Goal: Task Accomplishment & Management: Complete application form

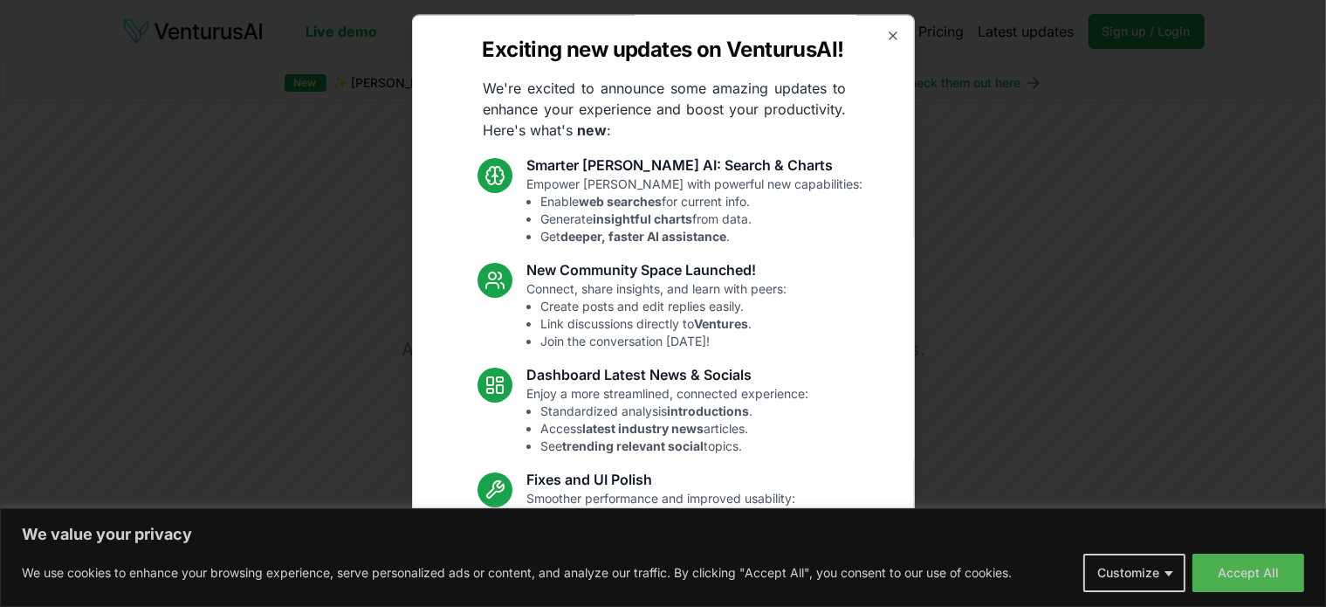
scroll to position [121, 0]
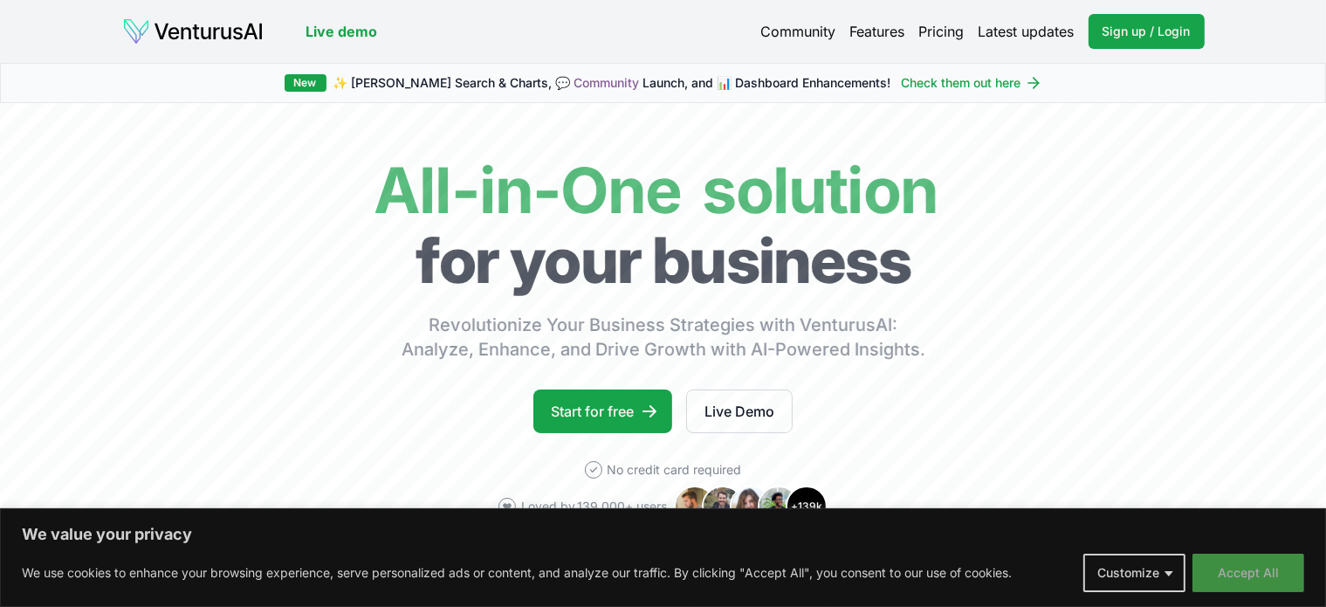
click at [1248, 580] on button "Accept All" at bounding box center [1249, 573] width 112 height 38
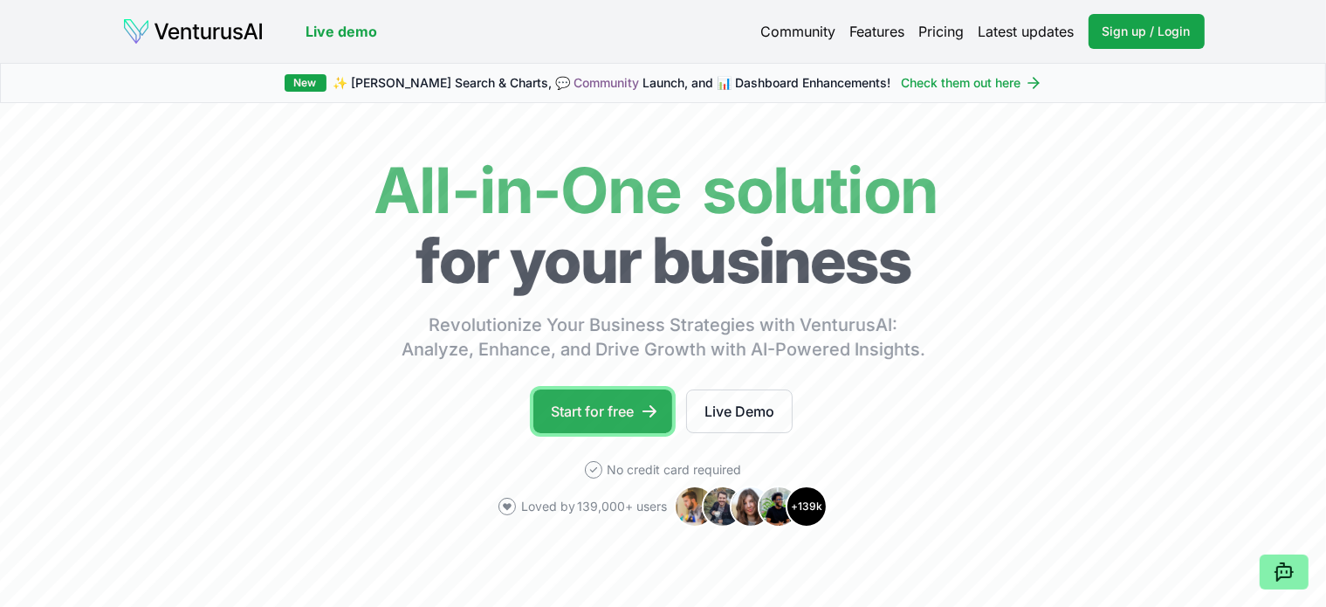
click at [583, 404] on link "Start for free" at bounding box center [603, 411] width 139 height 44
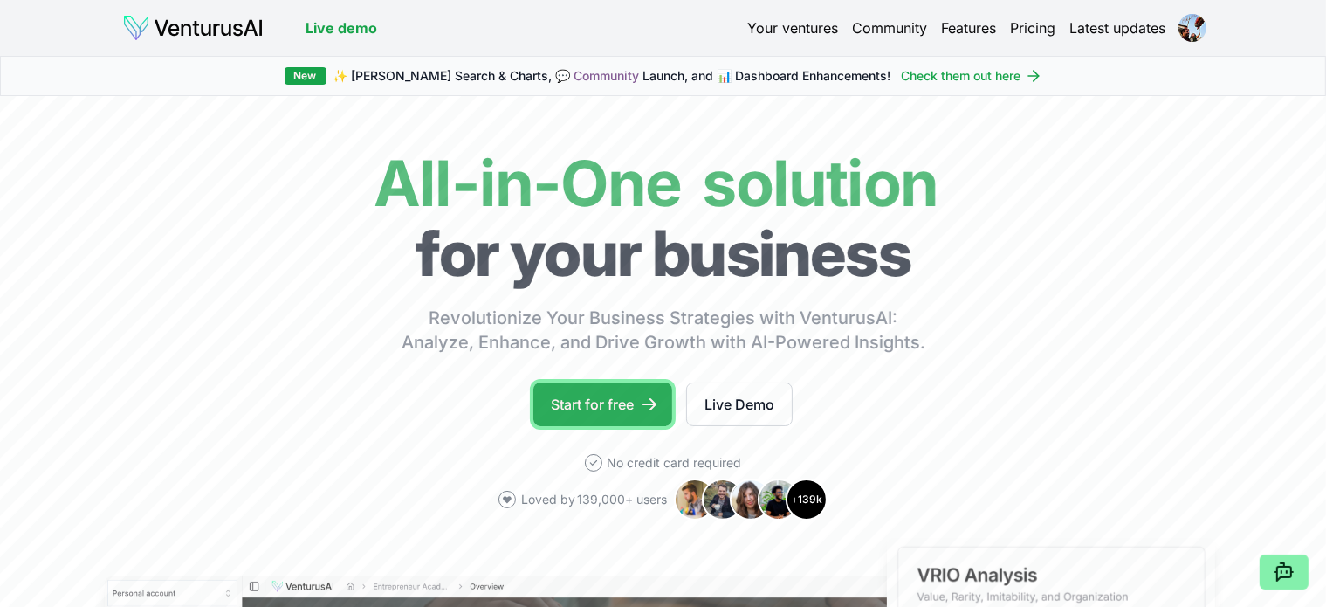
click at [560, 403] on link "Start for free" at bounding box center [603, 404] width 139 height 44
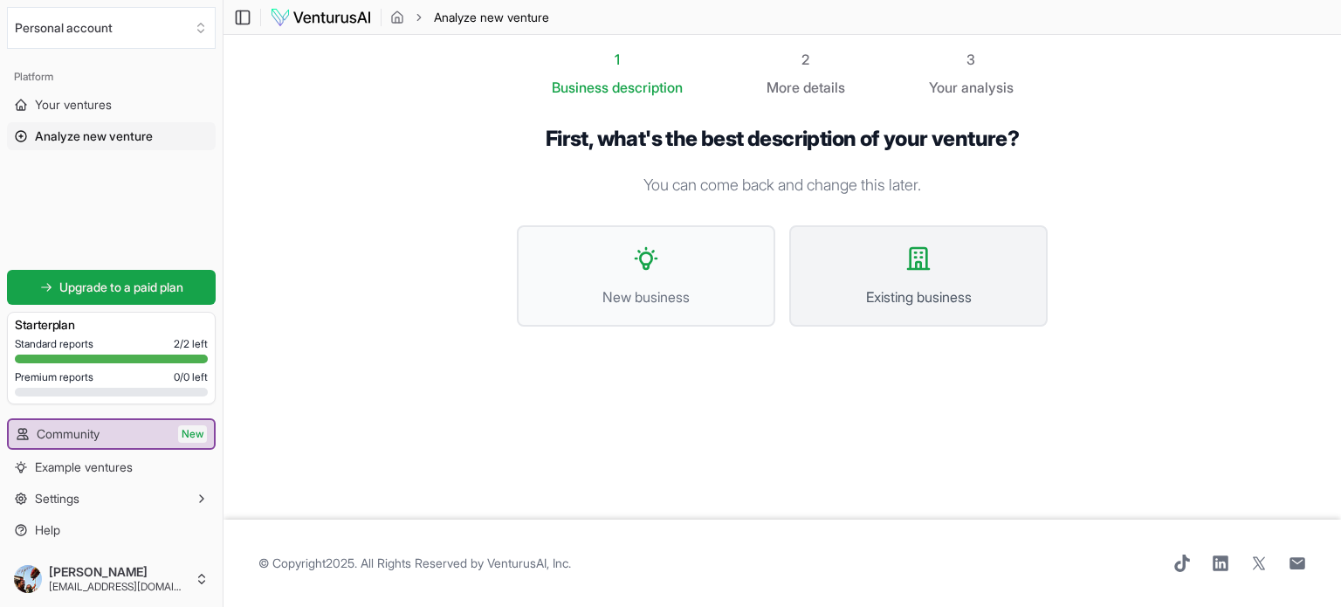
click at [912, 258] on icon at bounding box center [918, 258] width 21 height 21
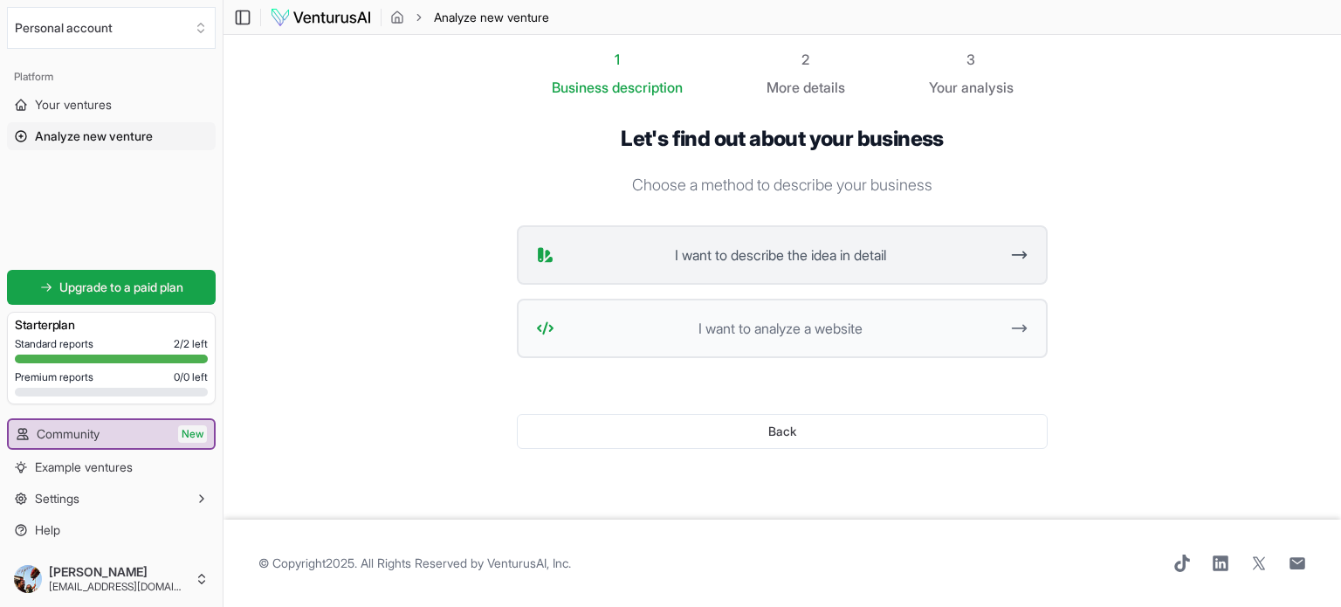
click at [803, 258] on span "I want to describe the idea in detail" at bounding box center [781, 255] width 438 height 21
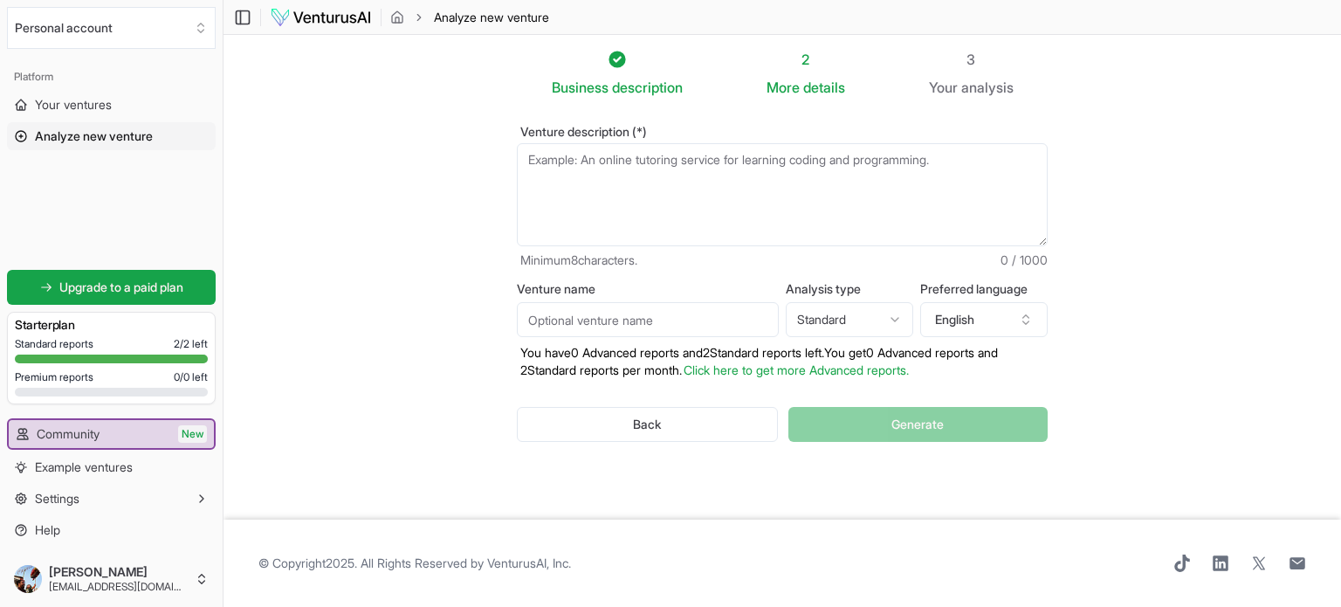
click at [668, 198] on textarea "Venture description (*)" at bounding box center [782, 194] width 531 height 103
paste textarea "عاوز اعمل موازنة تفصيلية طبقا للمرفقات و مرتبطة بشجرة الحسابات موازنة_الجمعية_م…"
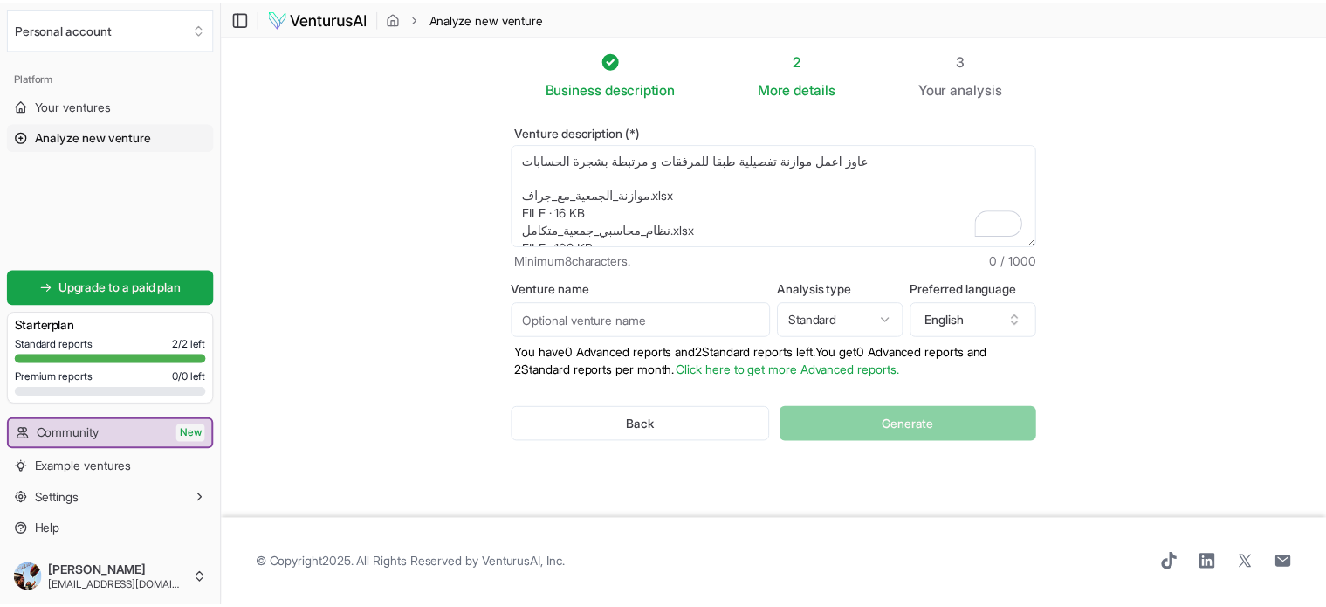
scroll to position [26, 0]
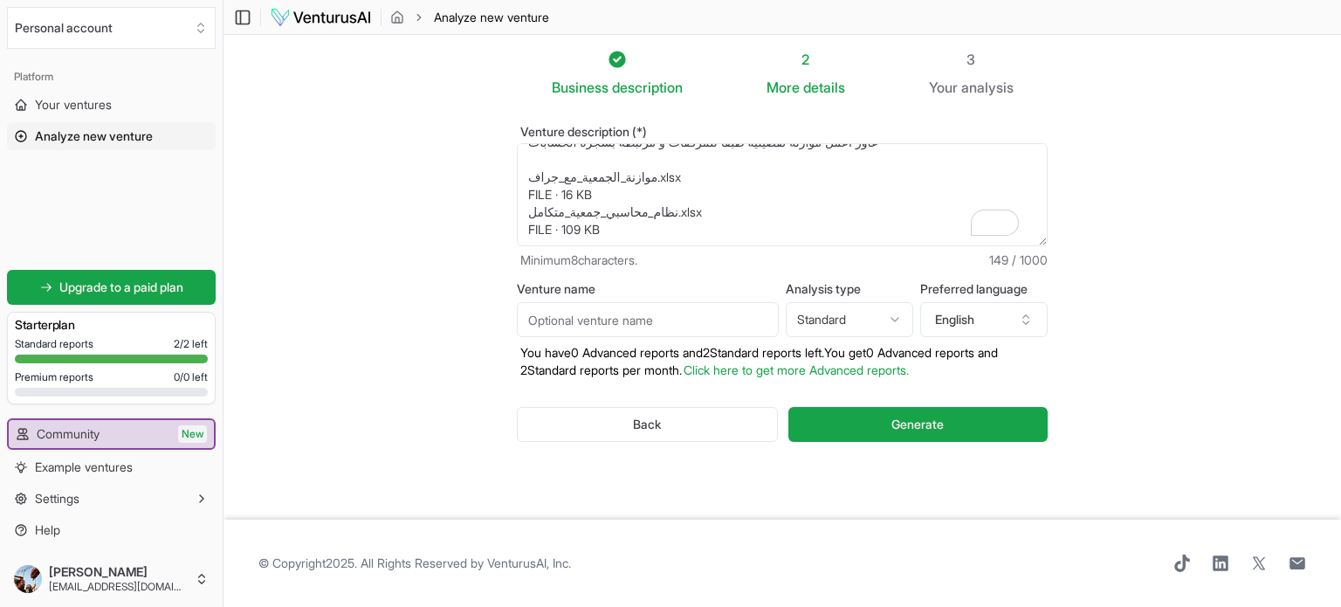
type textarea "عاوز اعمل موازنة تفصيلية طبقا للمرفقات و مرتبطة بشجرة الحسابات موازنة_الجمعية_م…"
click at [772, 317] on input "Venture name" at bounding box center [648, 319] width 262 height 35
click at [834, 317] on html "We value your privacy We use cookies to enhance your browsing experience, serve…" at bounding box center [670, 303] width 1341 height 607
click at [887, 413] on button "Generate" at bounding box center [918, 424] width 259 height 35
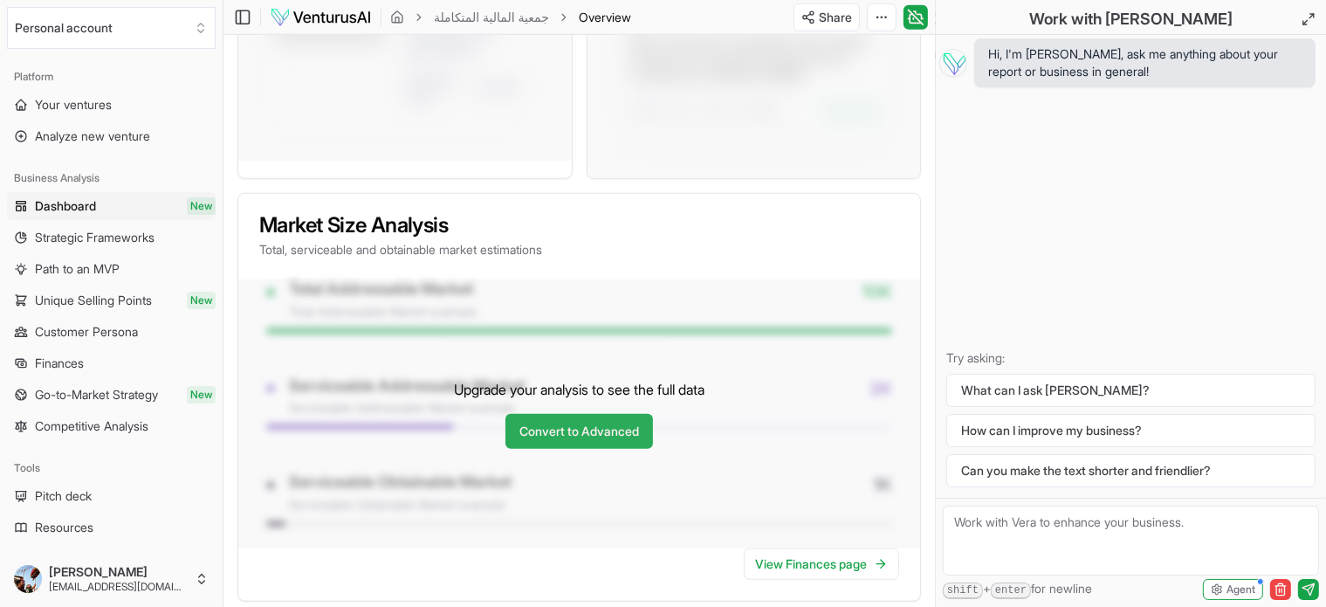
scroll to position [1394, 0]
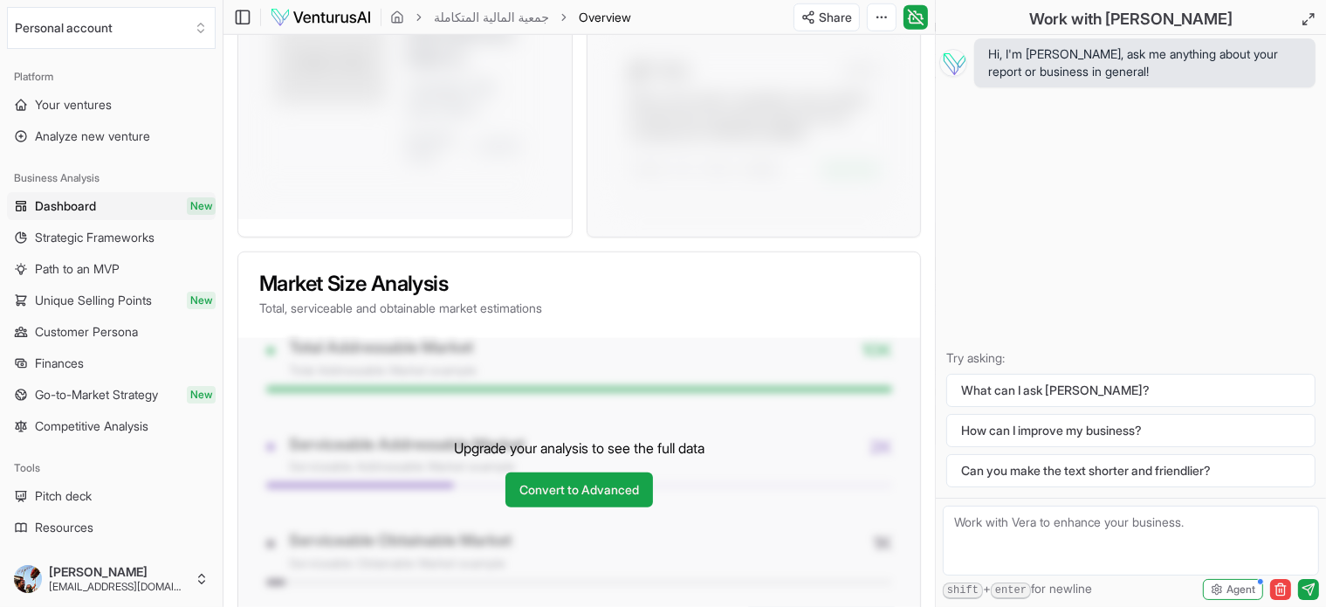
click at [101, 200] on link "Dashboard New" at bounding box center [111, 206] width 209 height 28
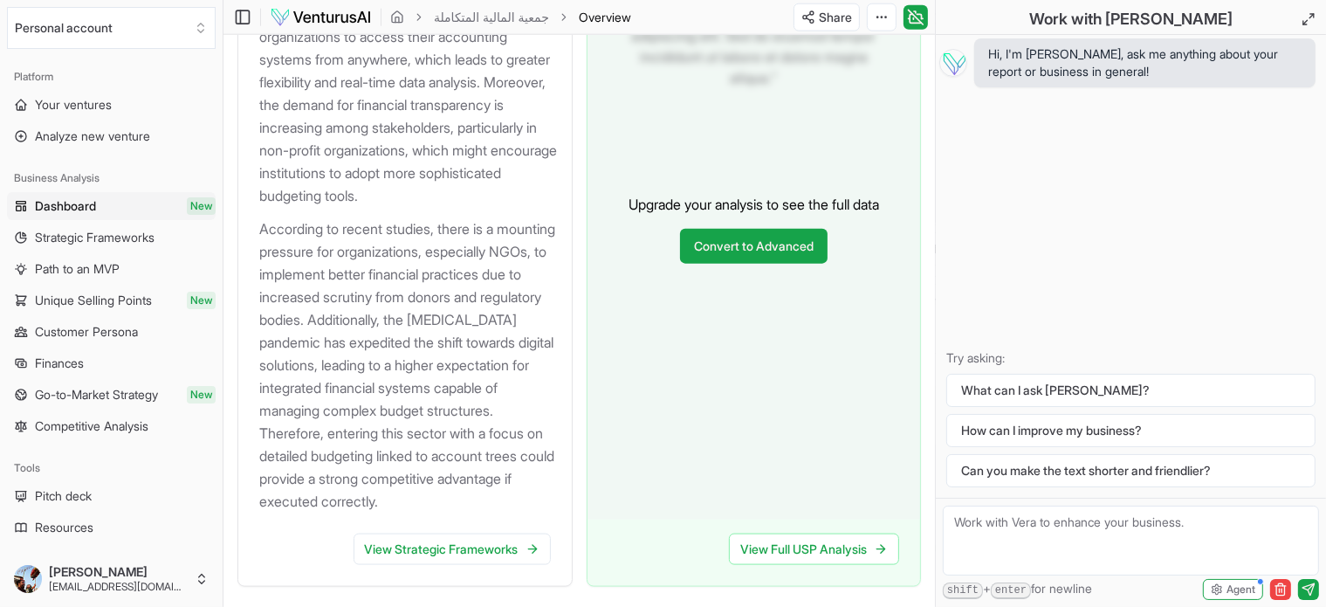
scroll to position [2395, 0]
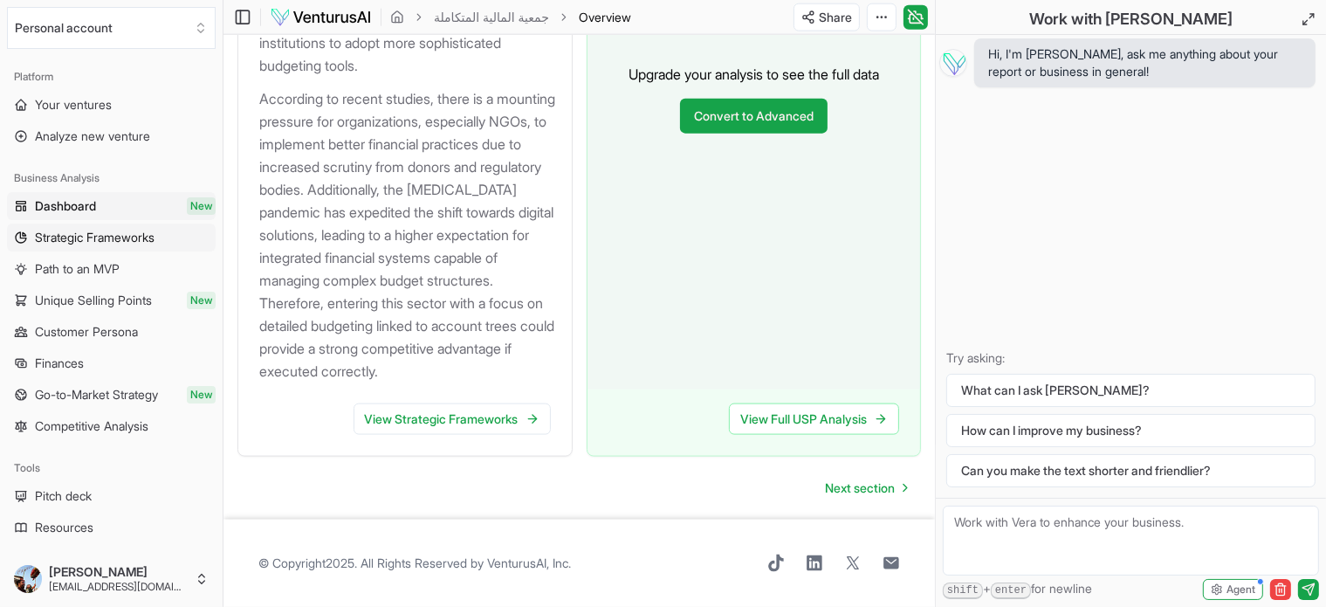
click at [108, 230] on span "Strategic Frameworks" at bounding box center [95, 237] width 120 height 17
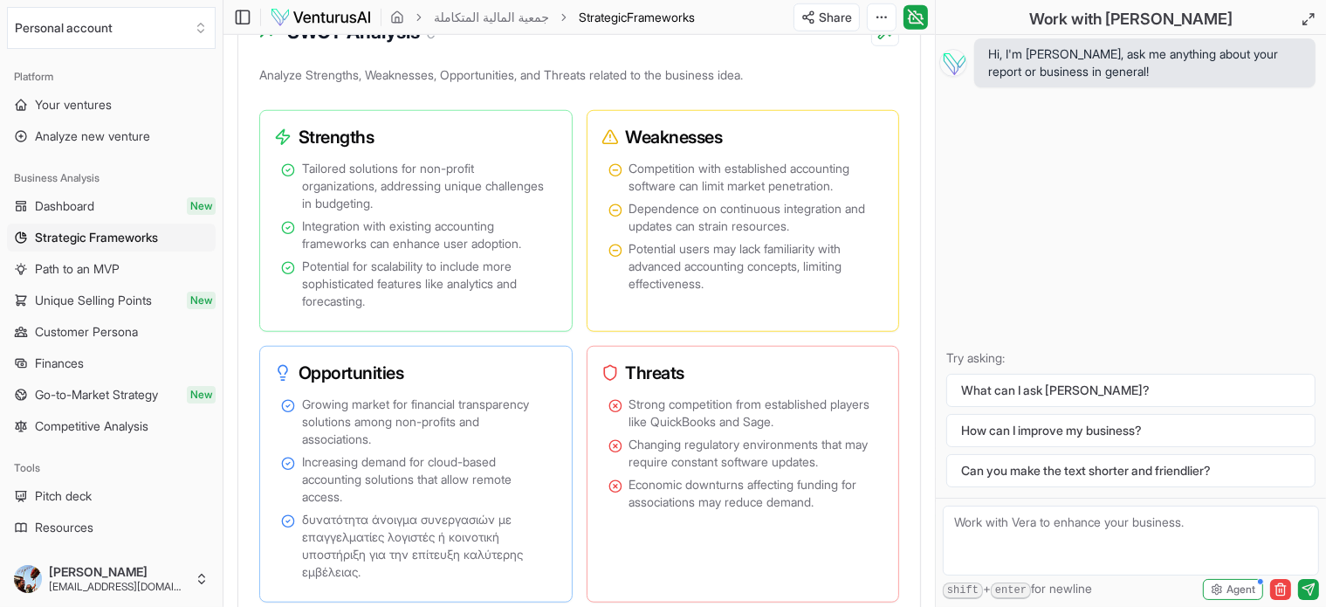
scroll to position [1369, 0]
click at [521, 389] on div "Opportunities Growing market for financial transparency solutions among non-pro…" at bounding box center [416, 476] width 314 height 257
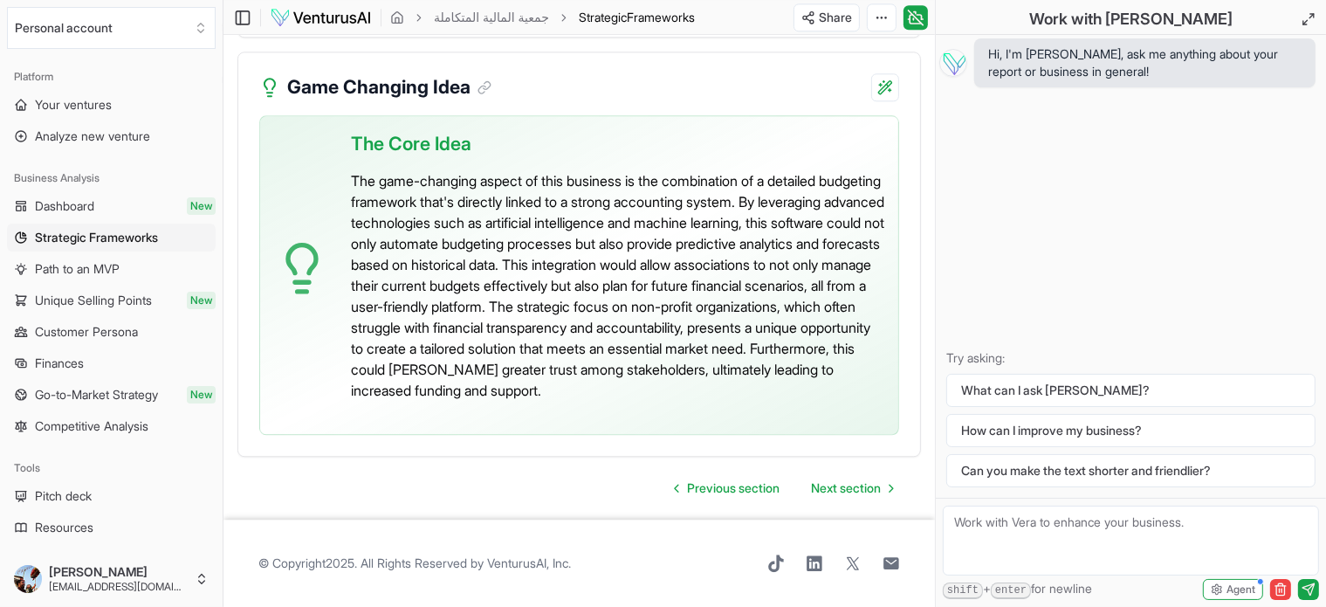
scroll to position [4648, 0]
click at [61, 355] on span "Finances" at bounding box center [59, 363] width 49 height 17
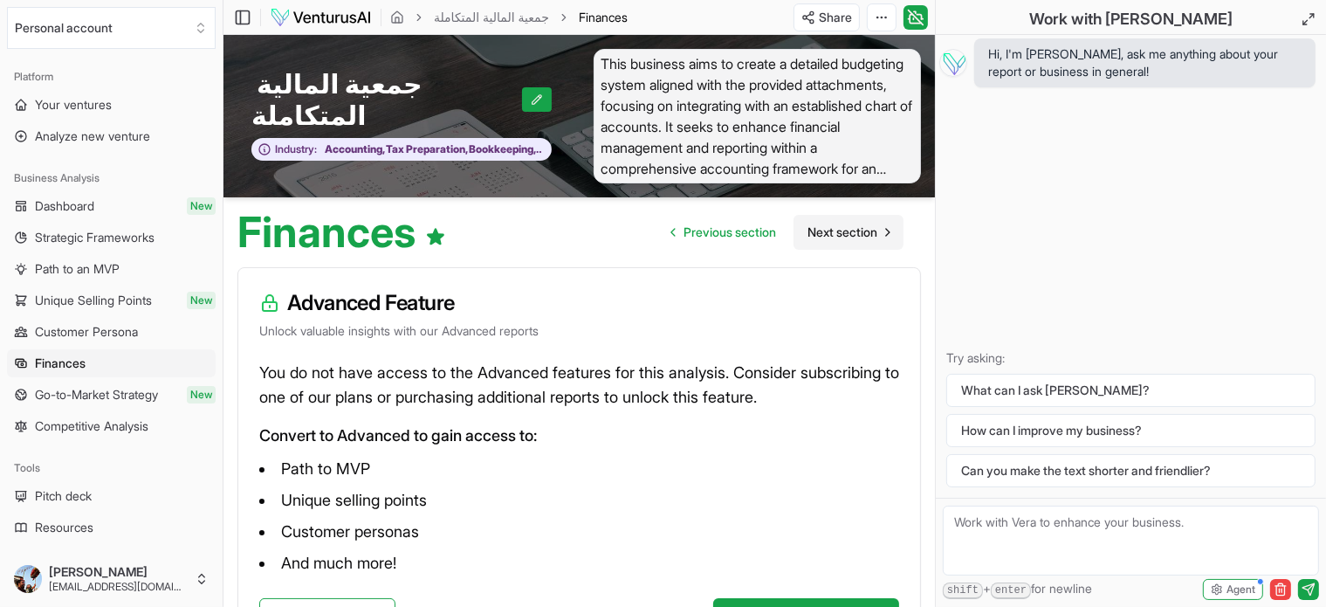
click at [838, 233] on span "Next section" at bounding box center [843, 232] width 70 height 17
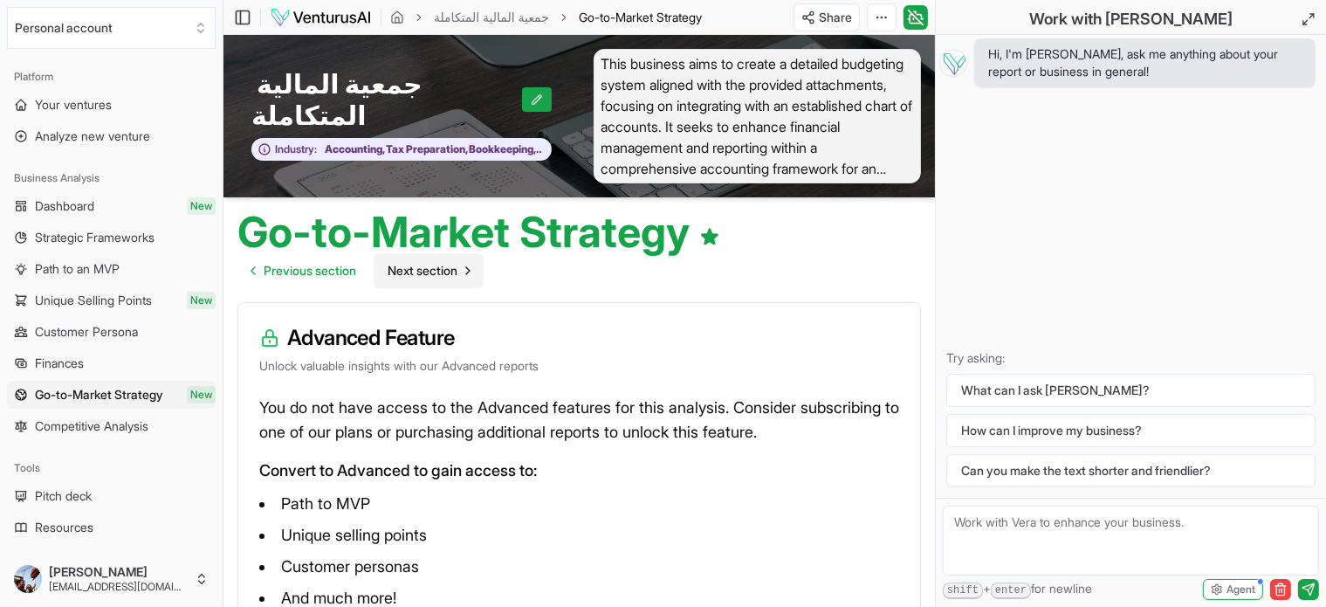
click at [838, 233] on div "Go-to-Market Strategy Previous section Next section" at bounding box center [580, 242] width 712 height 91
click at [78, 423] on span "Competitive Analysis" at bounding box center [92, 425] width 114 height 17
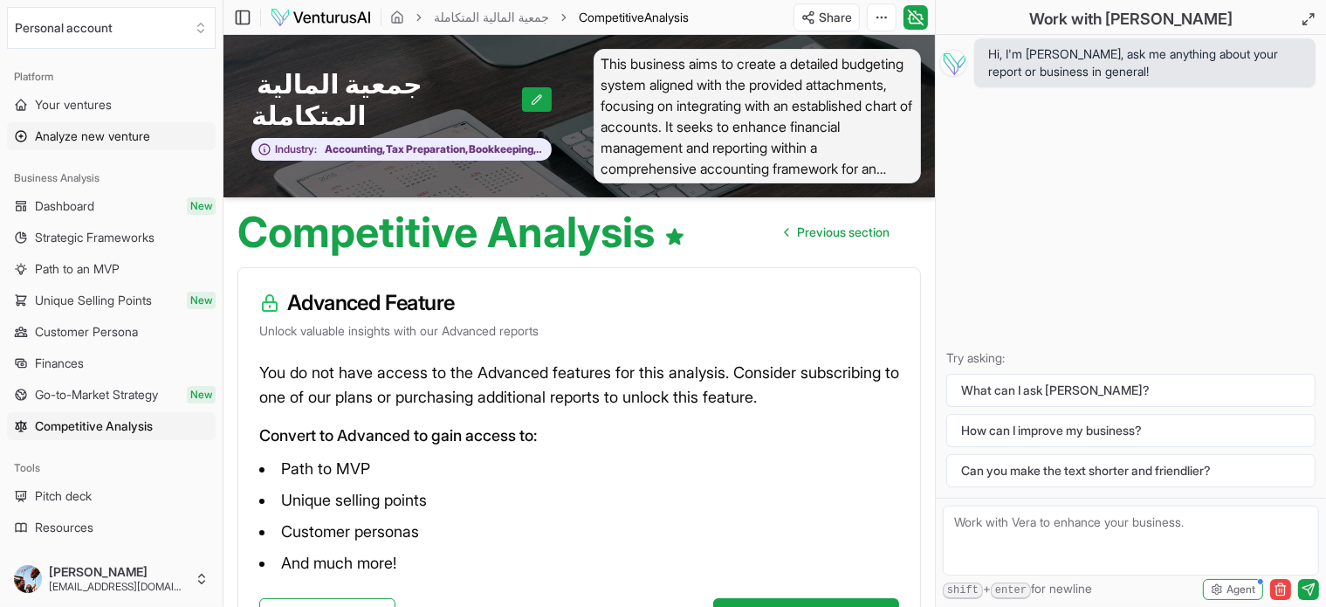
click at [84, 134] on span "Analyze new venture" at bounding box center [92, 135] width 115 height 17
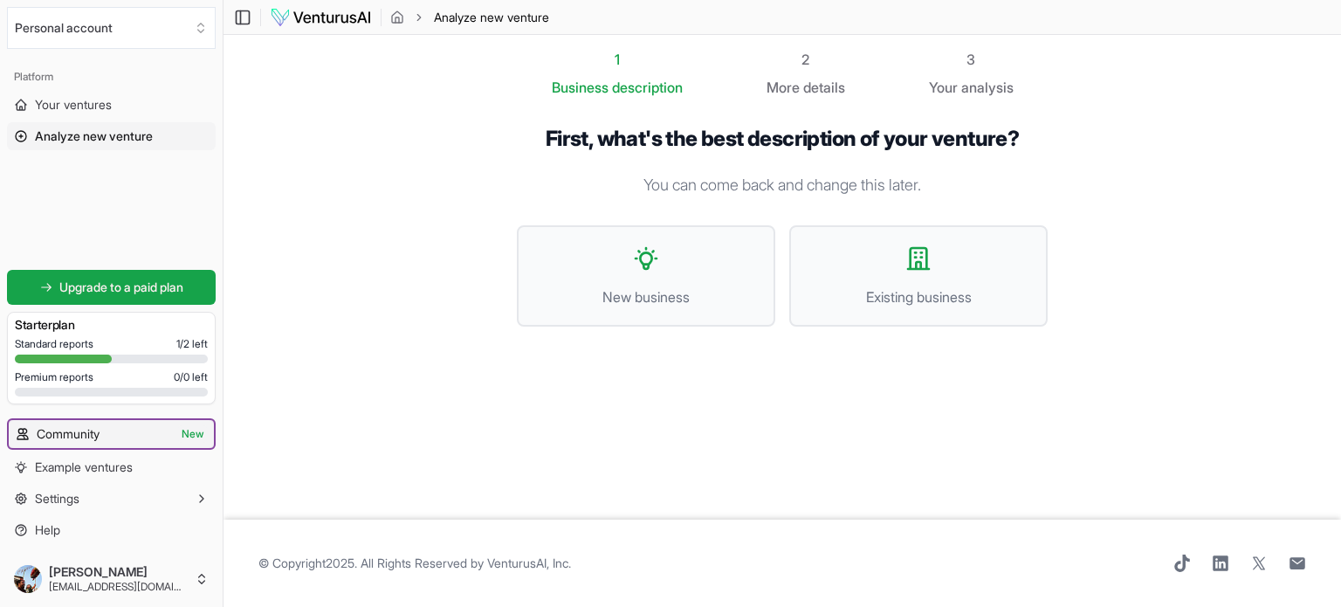
click at [91, 437] on span "Community" at bounding box center [68, 433] width 63 height 17
